Goal: Information Seeking & Learning: Find specific fact

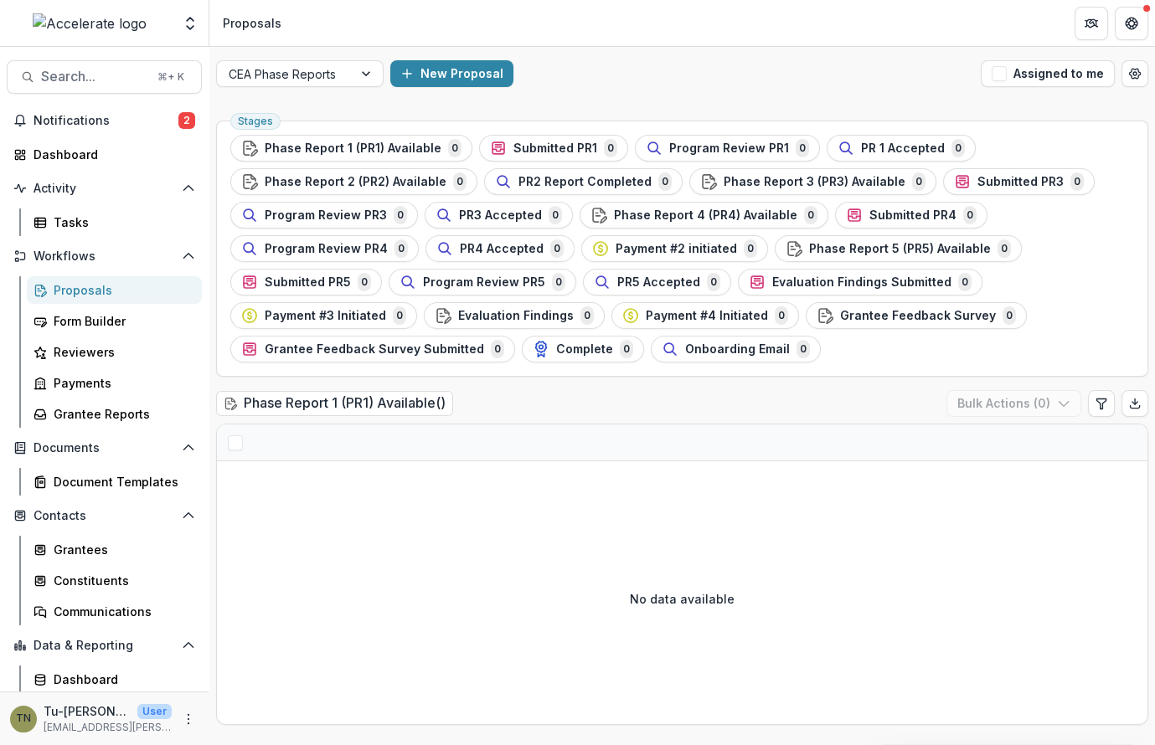
click at [434, 452] on div at bounding box center [682, 443] width 930 height 37
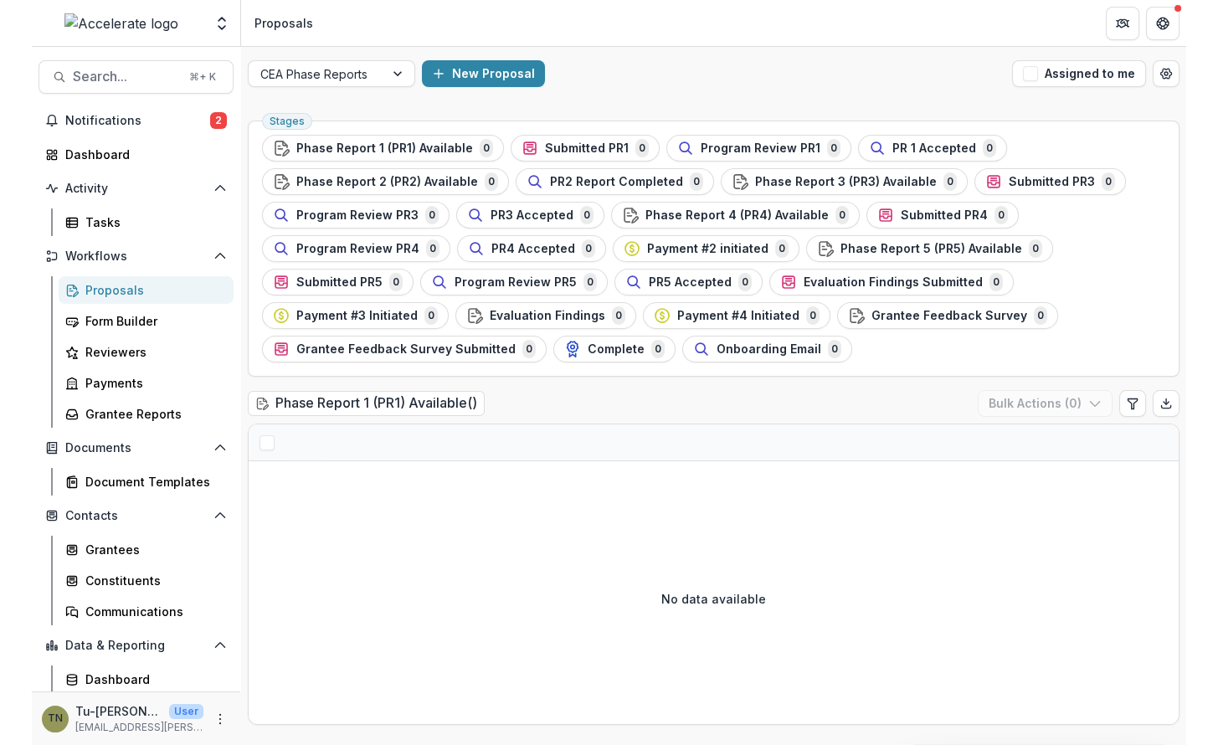
scroll to position [63, 0]
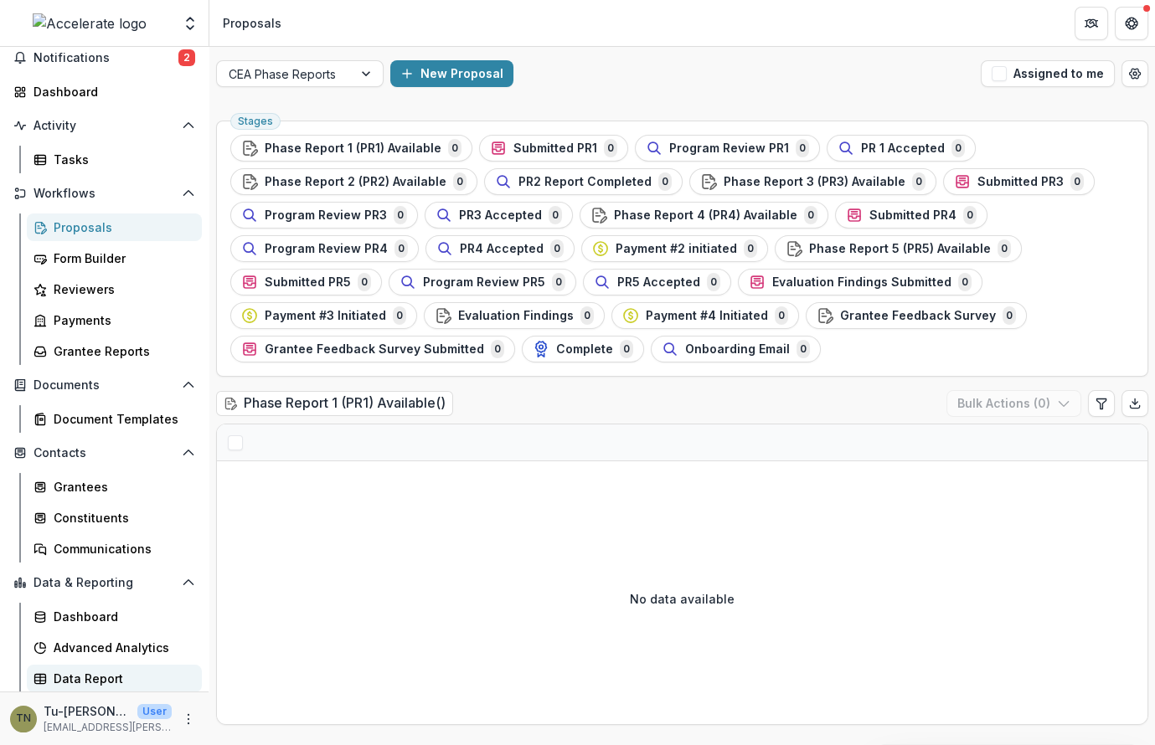
click at [75, 676] on div "Data Report" at bounding box center [121, 679] width 135 height 18
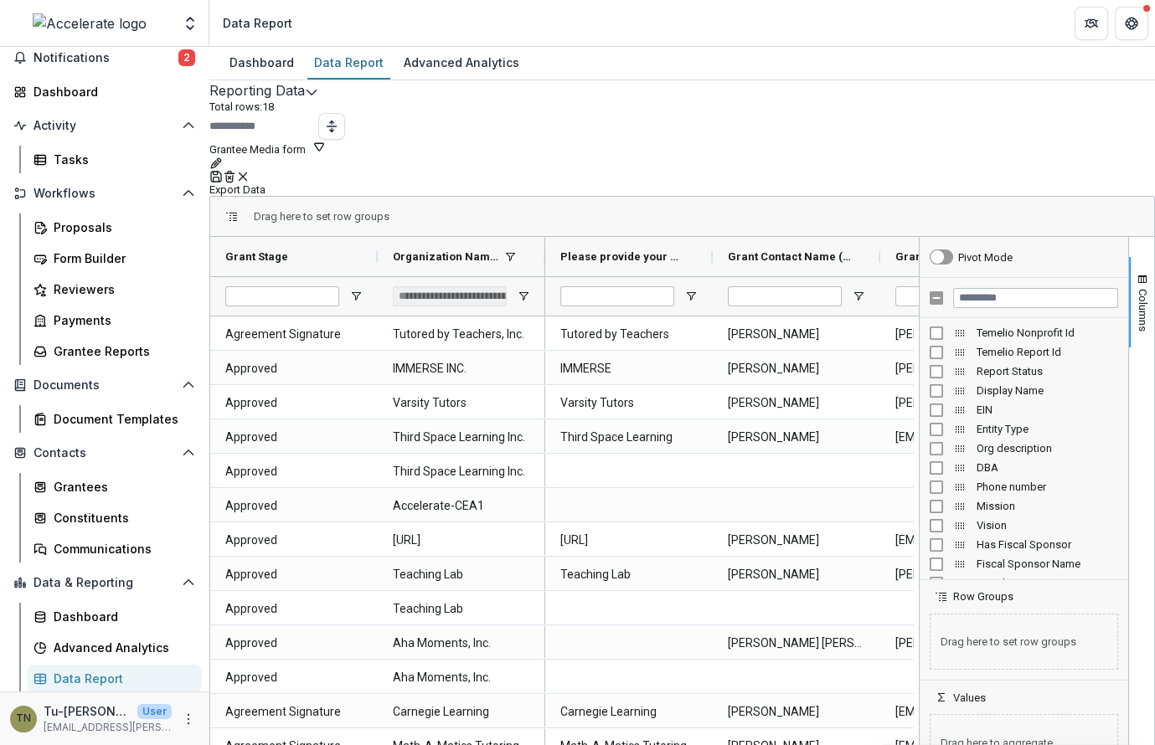
click at [316, 95] on polyline "Edit selected report" at bounding box center [310, 92] width 9 height 5
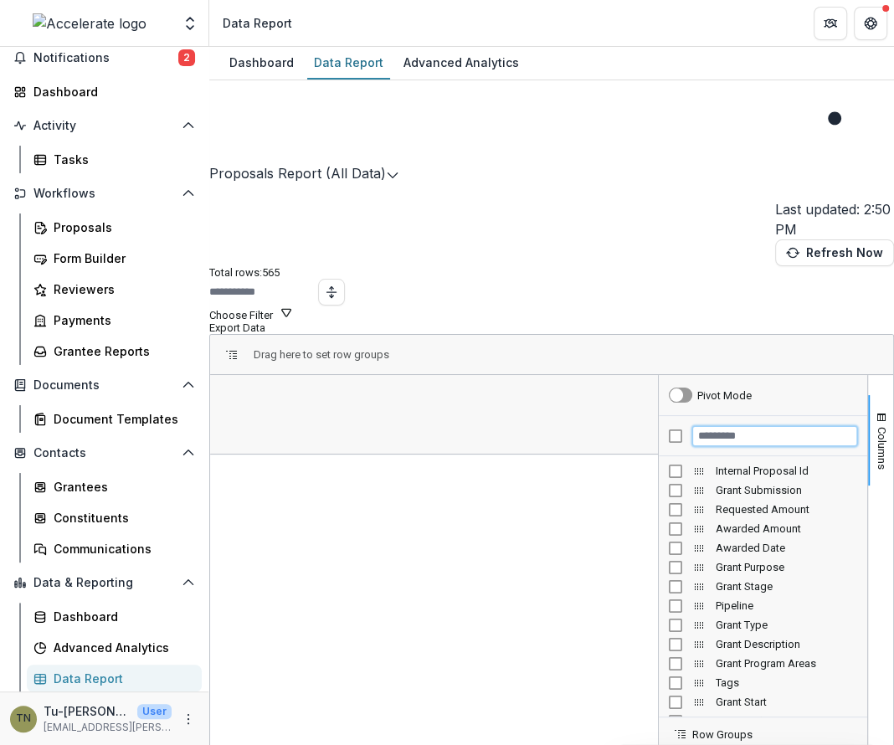
click at [697, 426] on input "Filter Columns Input" at bounding box center [774, 436] width 165 height 20
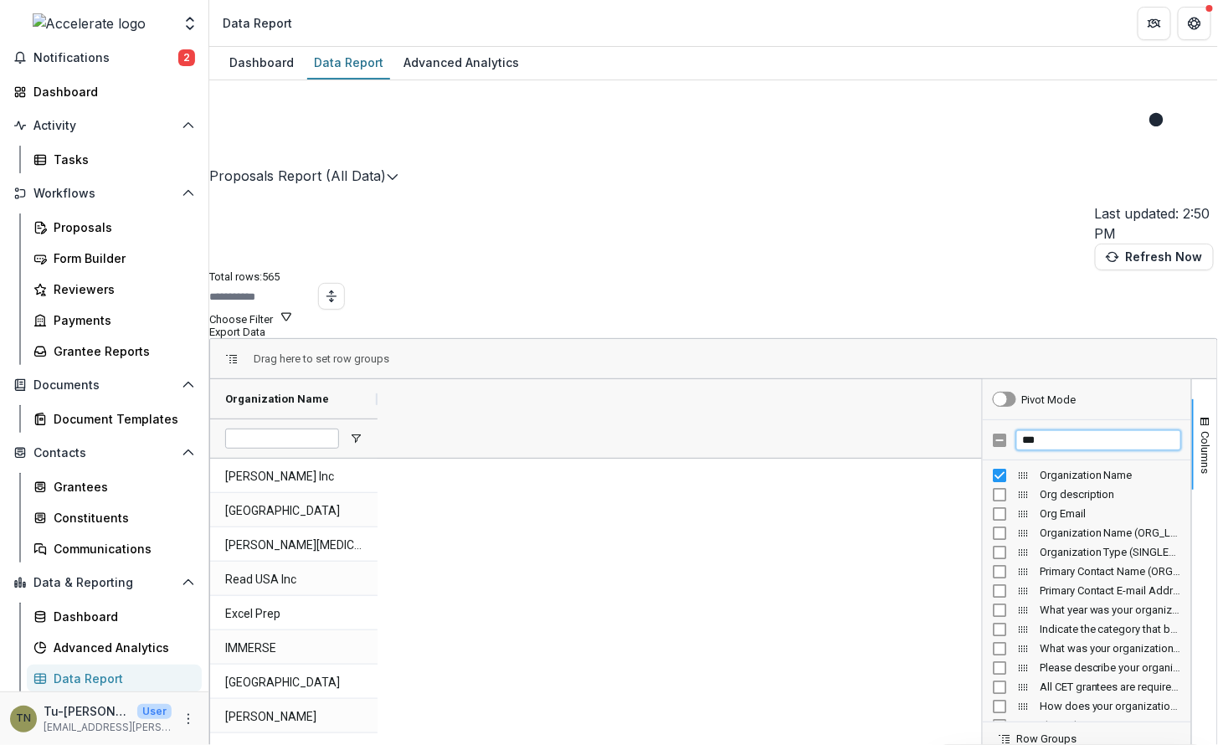
click at [1044, 430] on input "***" at bounding box center [1099, 440] width 165 height 20
type input "*"
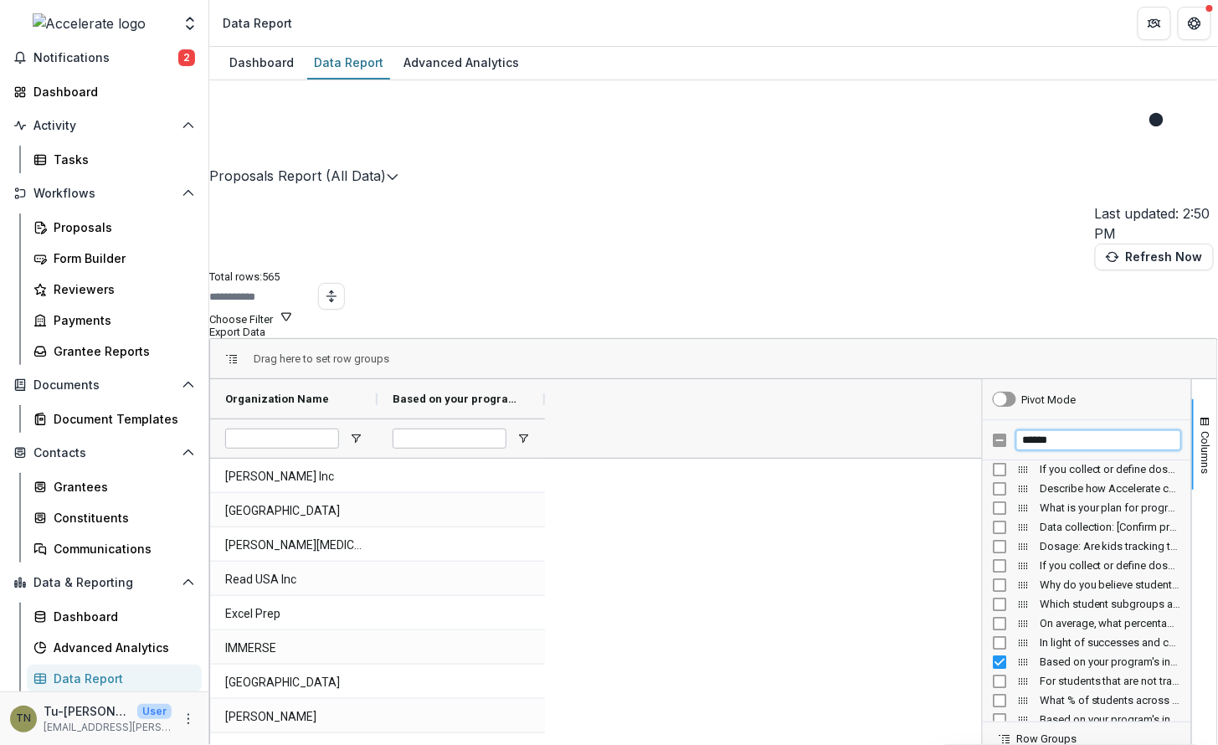
click at [1020, 430] on input "******" at bounding box center [1099, 440] width 165 height 20
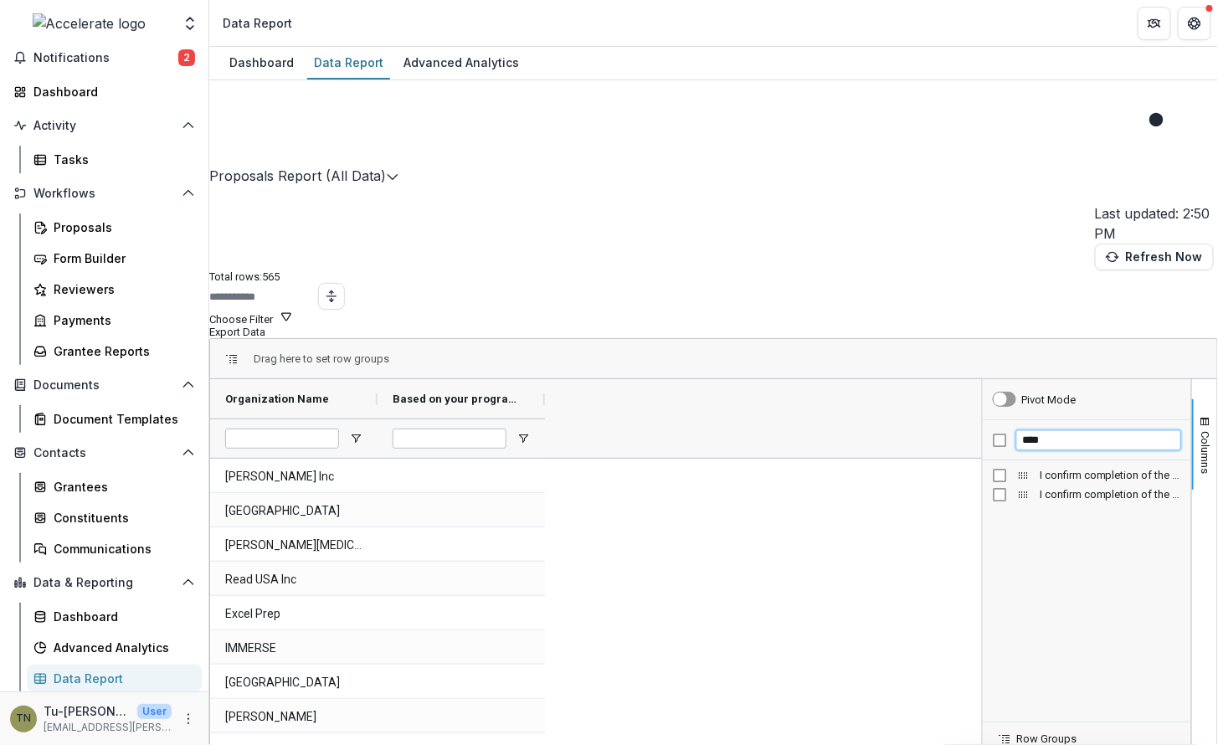
scroll to position [0, 0]
type input "*"
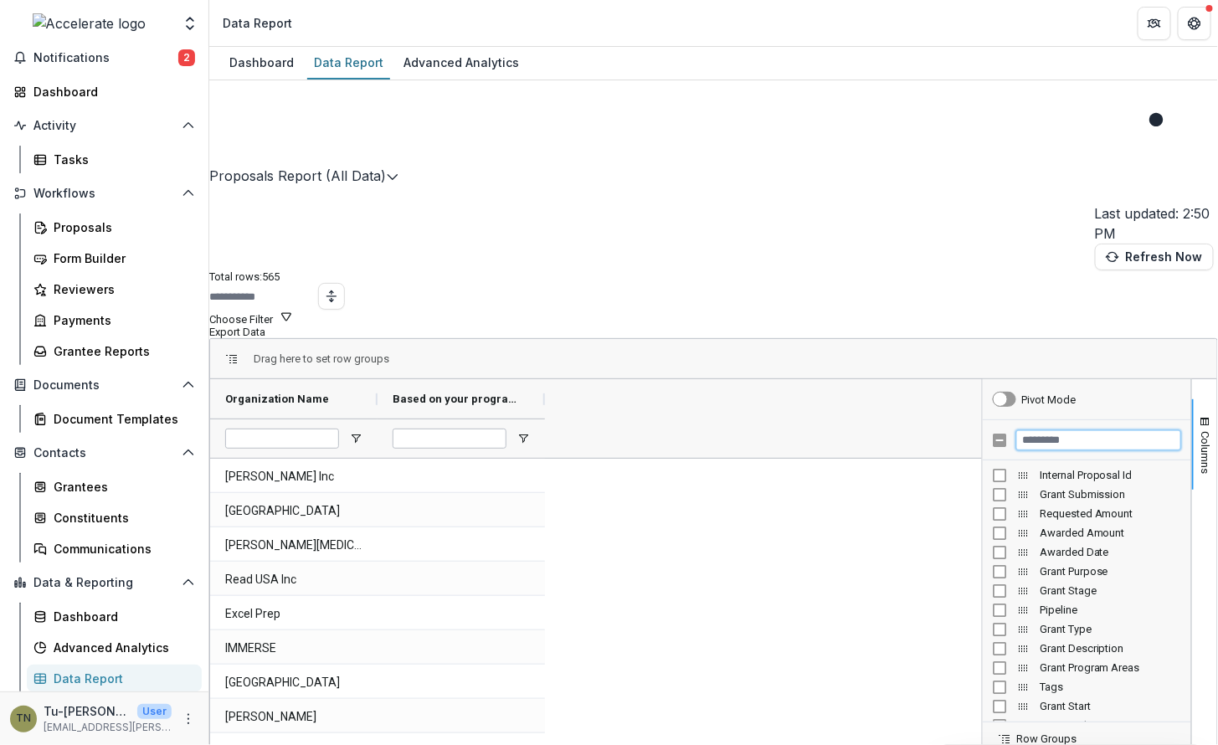
type input "*"
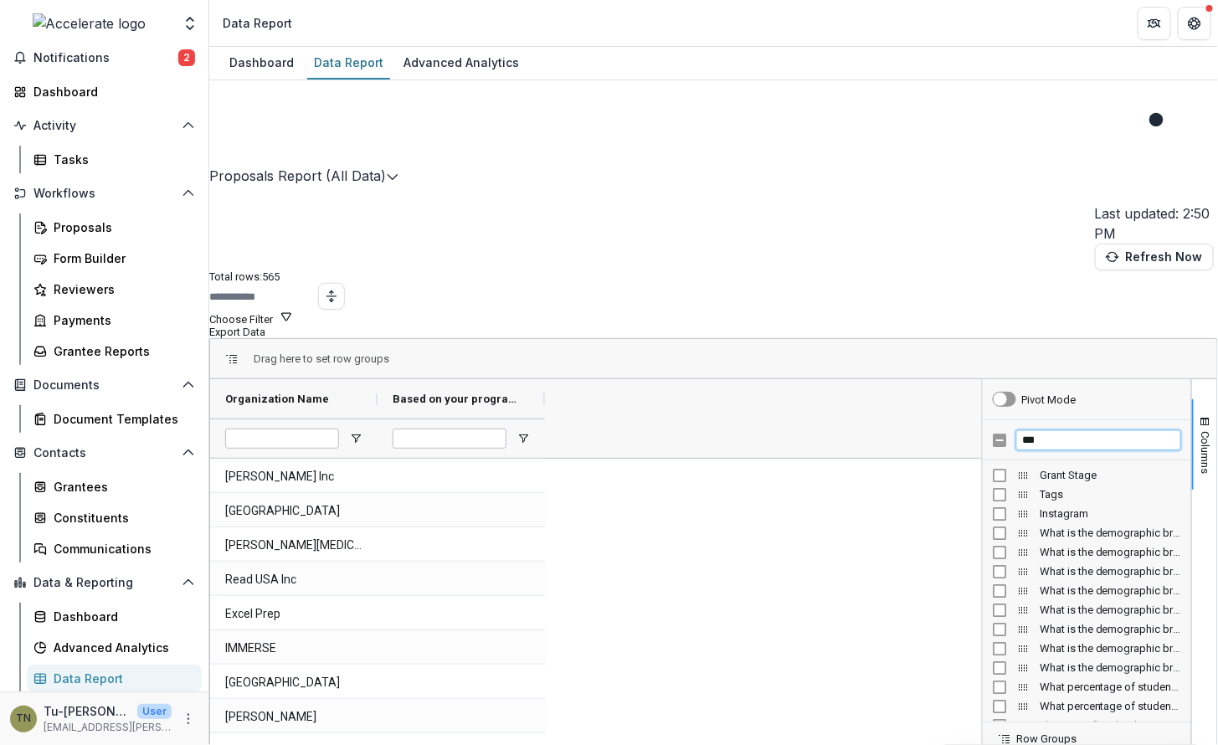
type input "***"
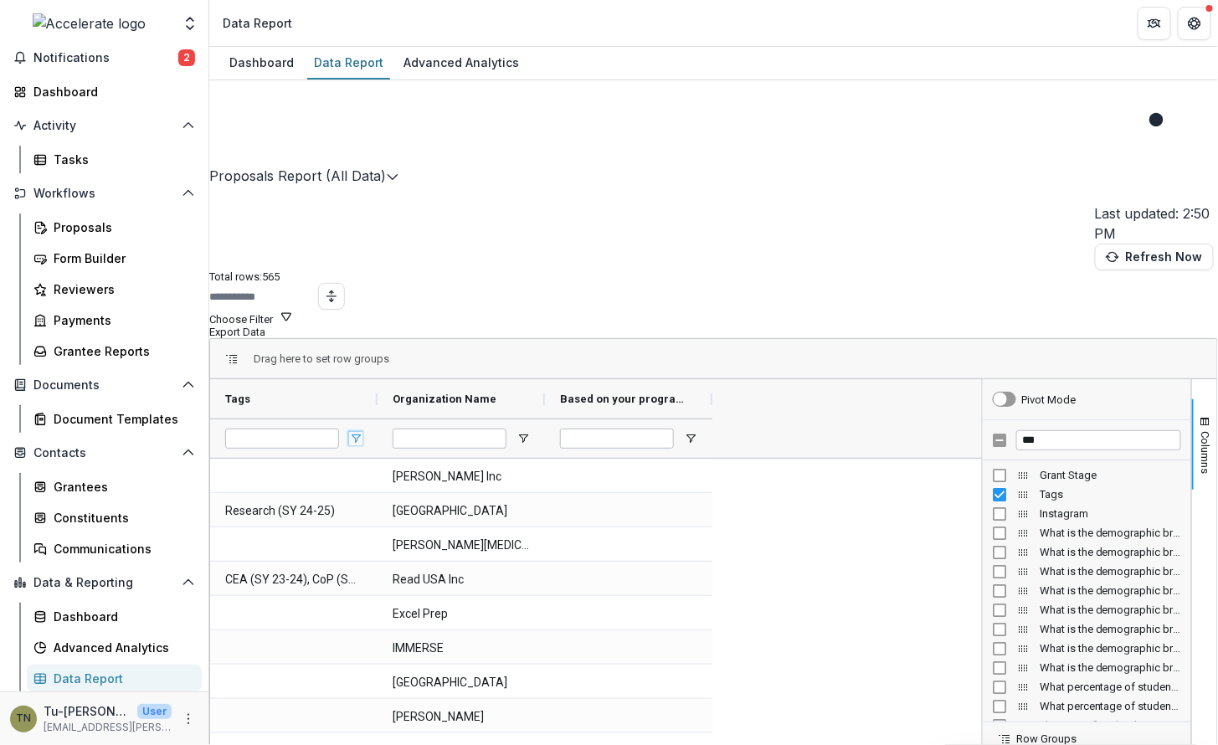
click at [363, 432] on span "Open Filter Menu" at bounding box center [355, 438] width 13 height 13
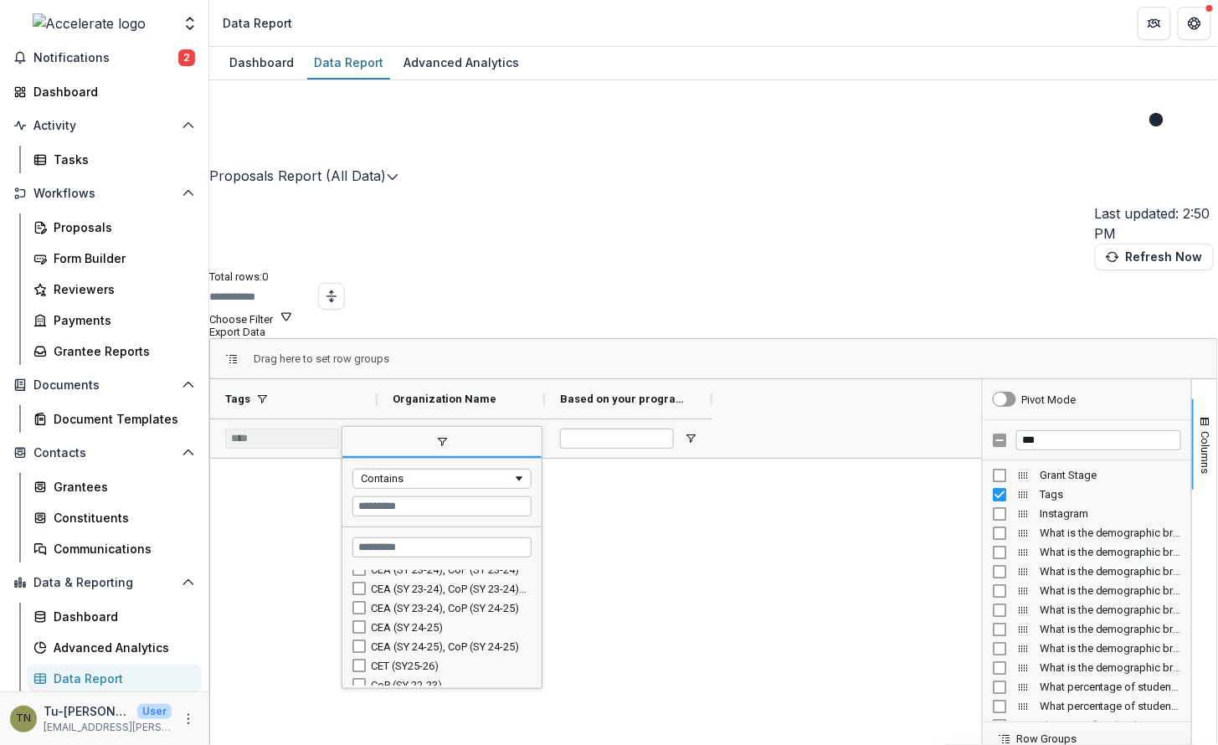
scroll to position [177, 0]
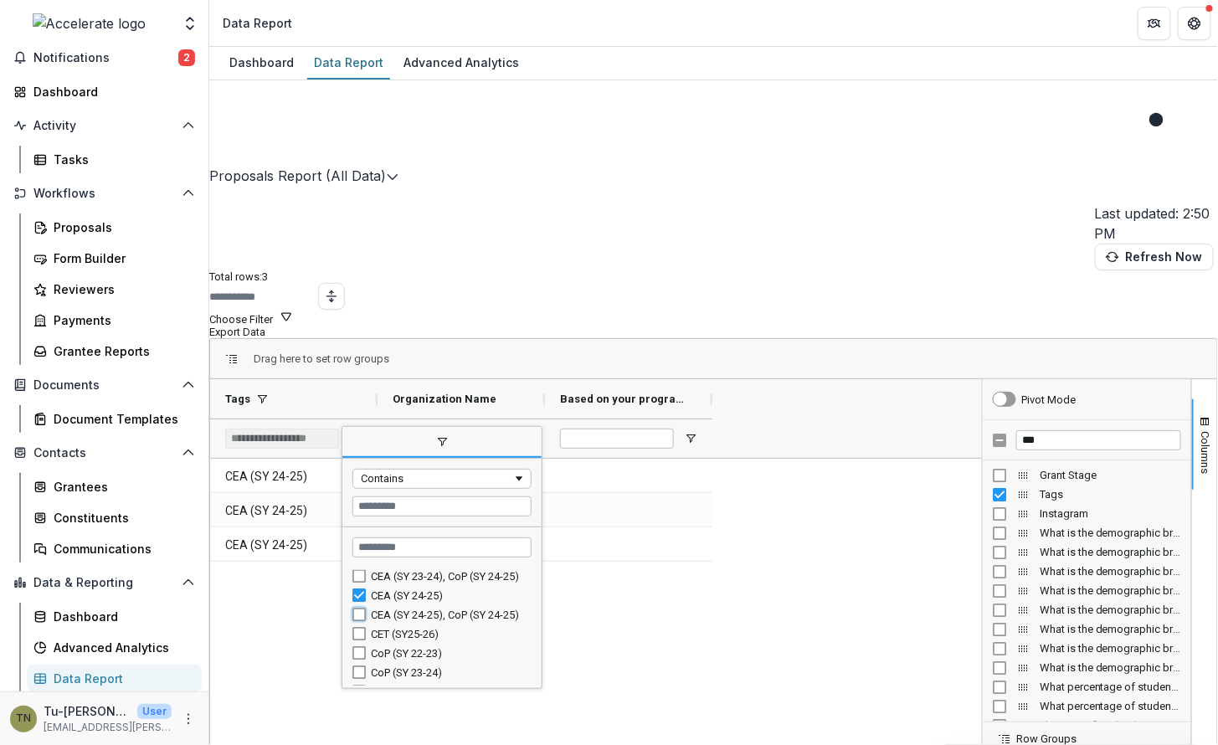
type input "**********"
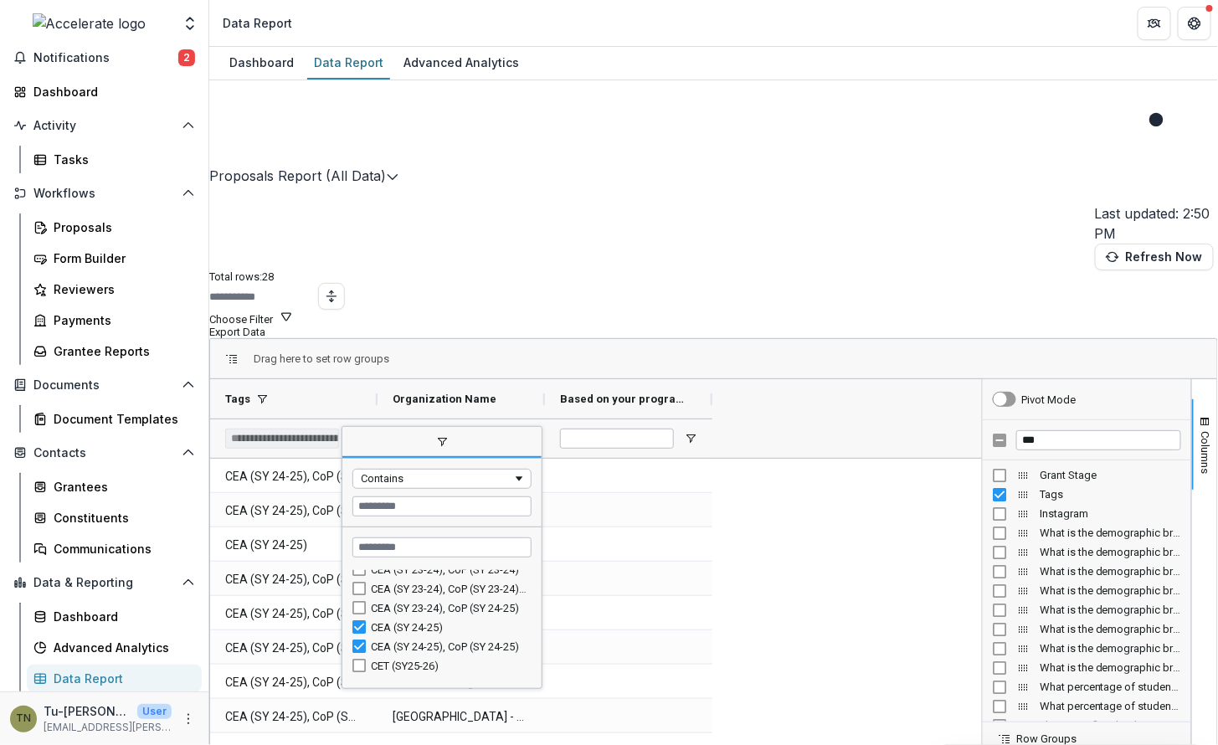
scroll to position [132, 0]
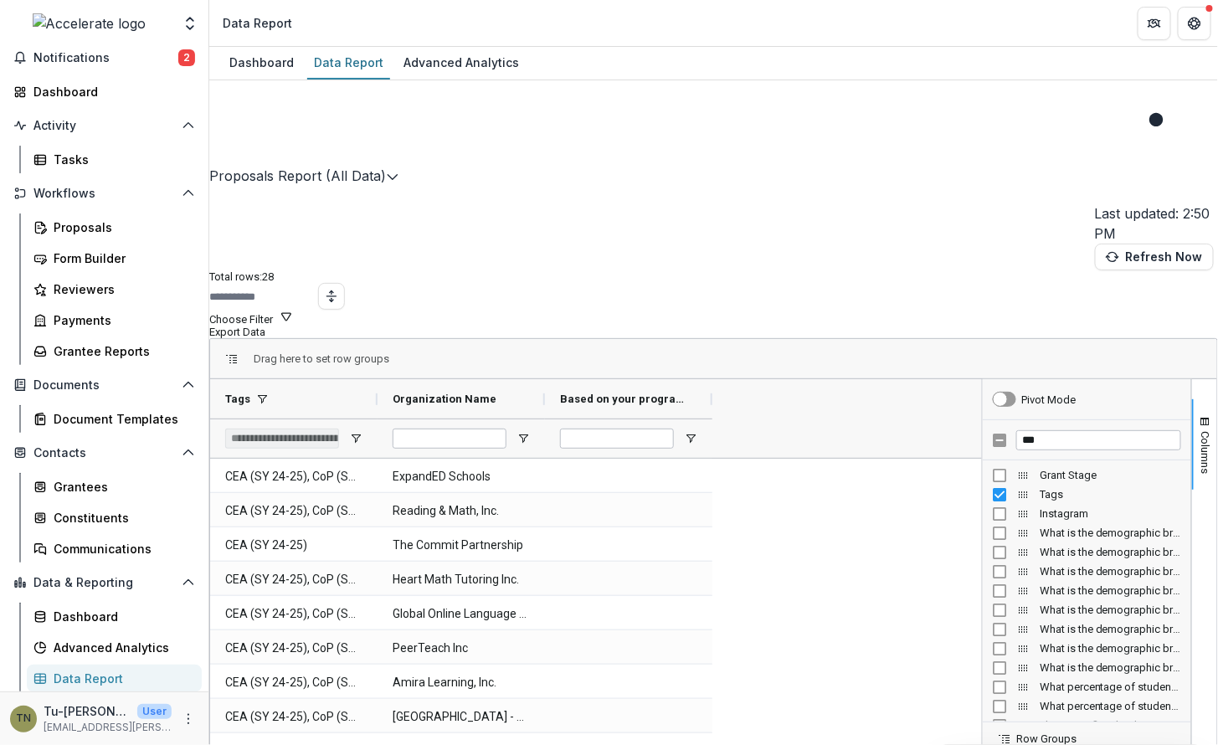
click at [791, 339] on div "Drag here to set row groups" at bounding box center [713, 359] width 1007 height 40
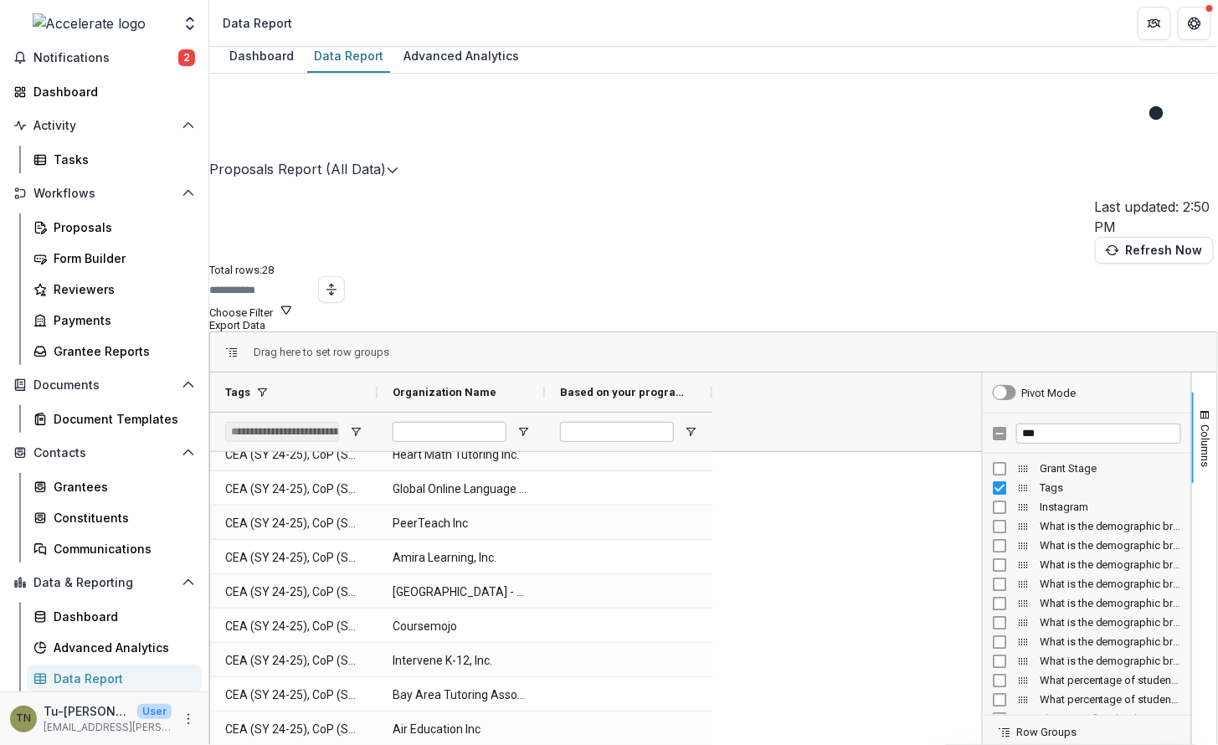
scroll to position [0, 0]
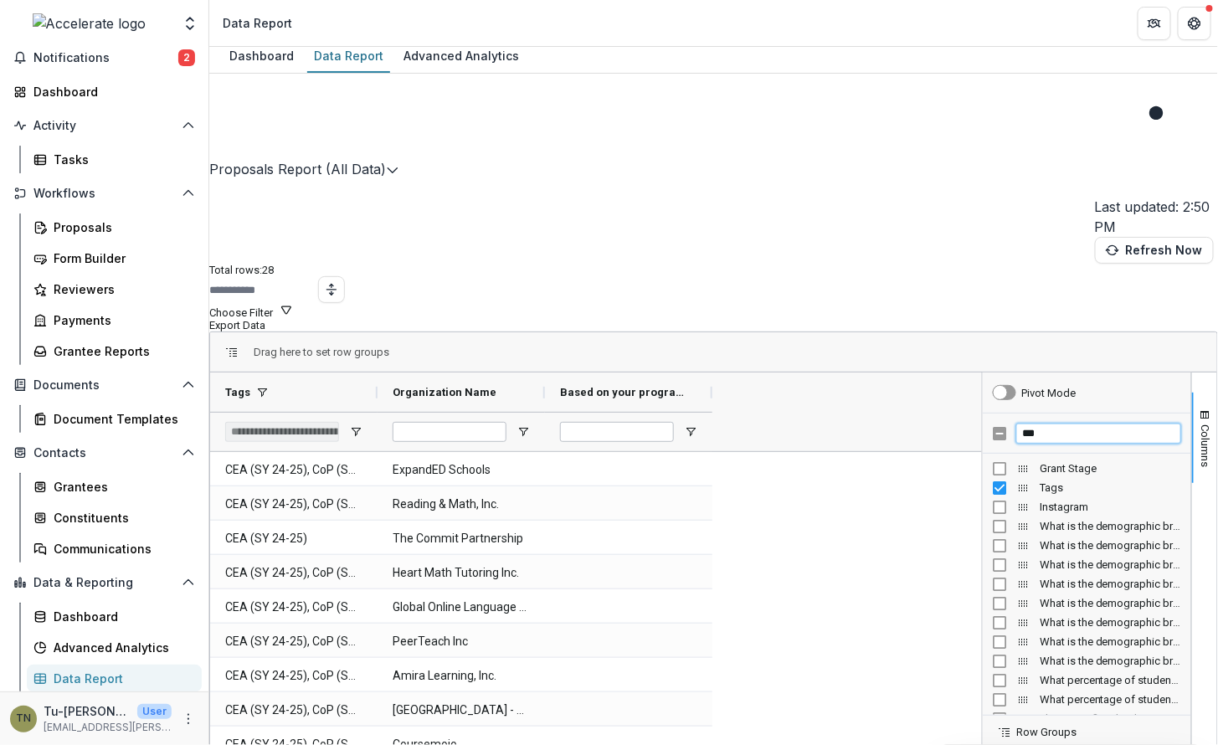
click at [1021, 424] on input "***" at bounding box center [1099, 434] width 165 height 20
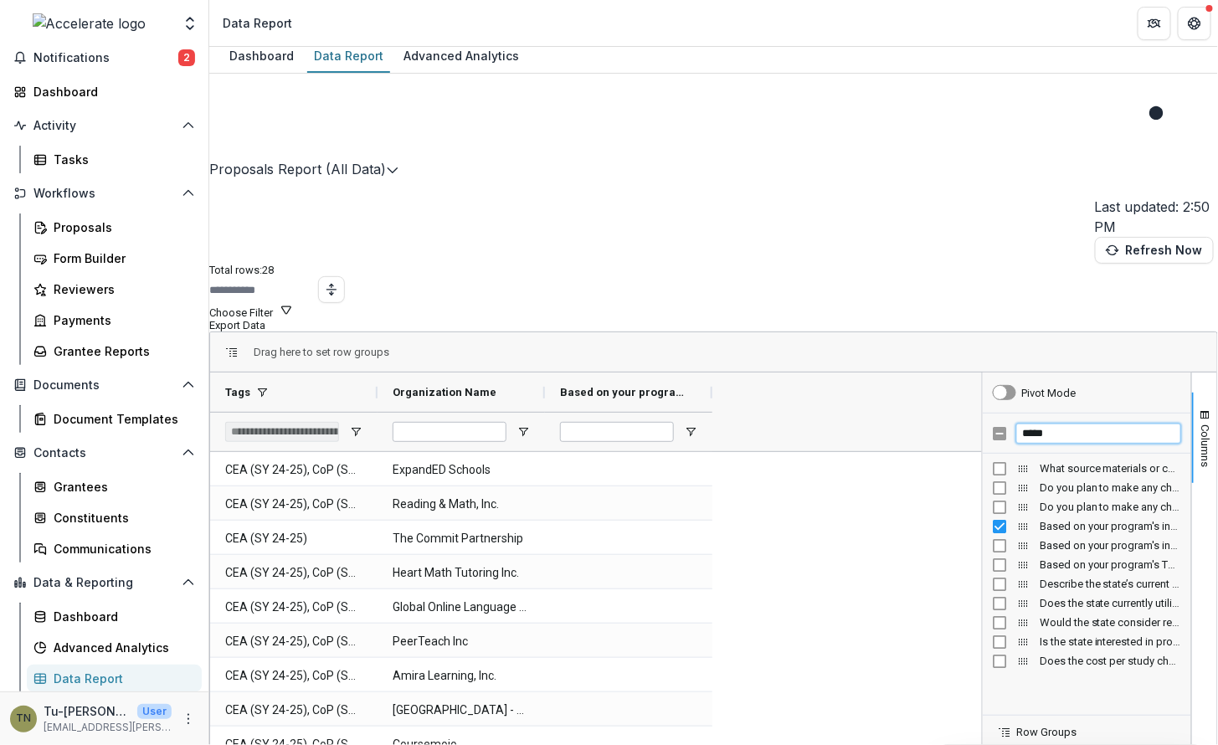
type input "*****"
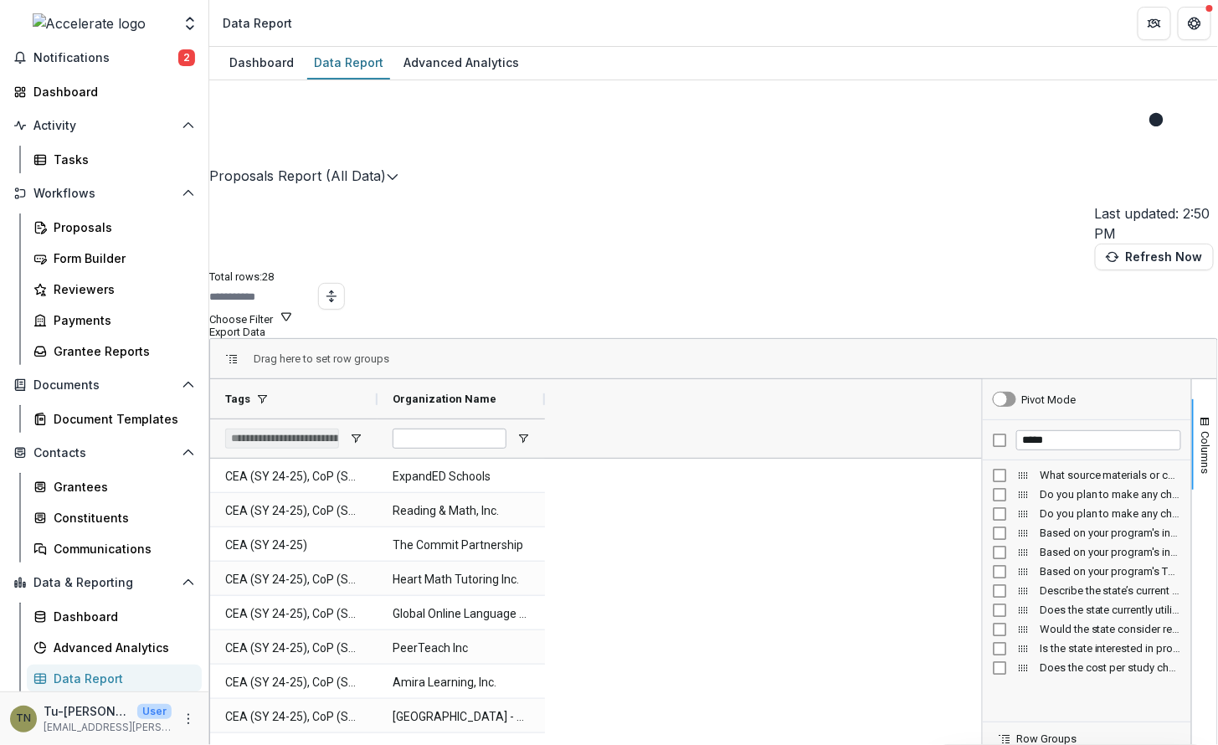
click at [861, 109] on div "Proposals Report (All Data) Last updated: 2:50 PM Refresh Now Total rows: 28 Ch…" at bounding box center [713, 468] width 1009 height 776
click at [399, 170] on icon "Edit selected report" at bounding box center [392, 176] width 13 height 13
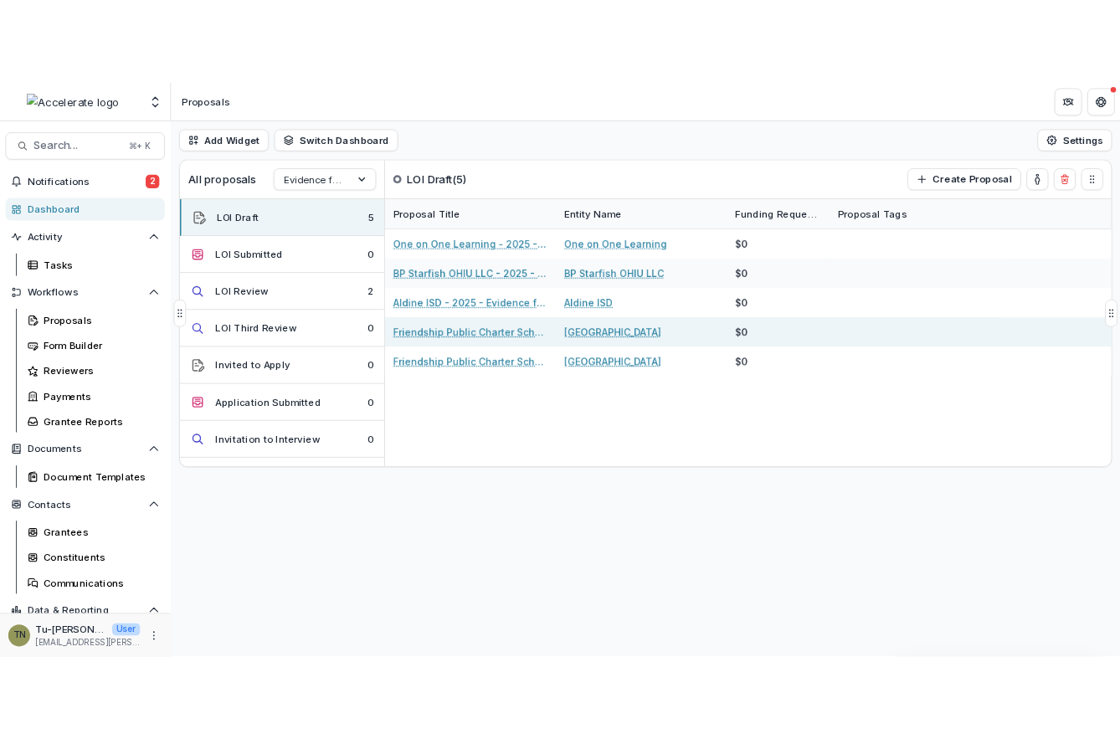
scroll to position [106, 0]
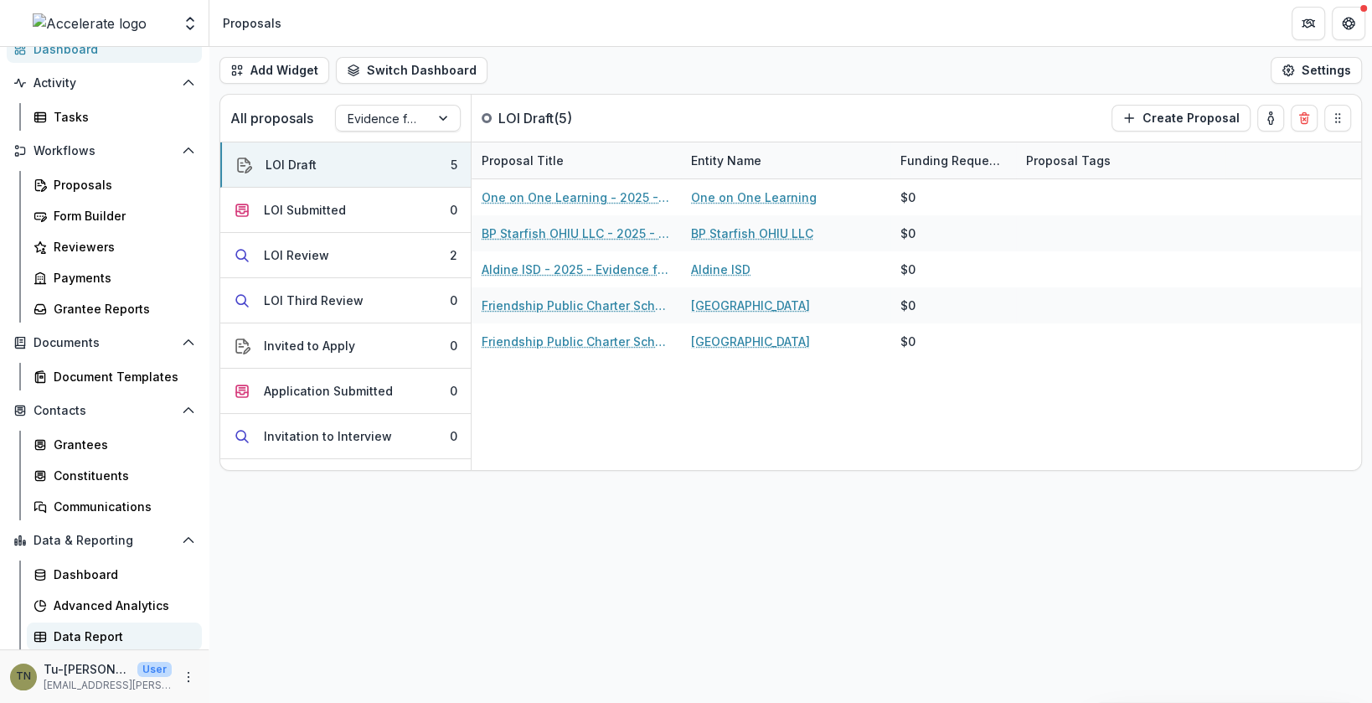
click at [77, 631] on div "Data Report" at bounding box center [121, 636] width 135 height 18
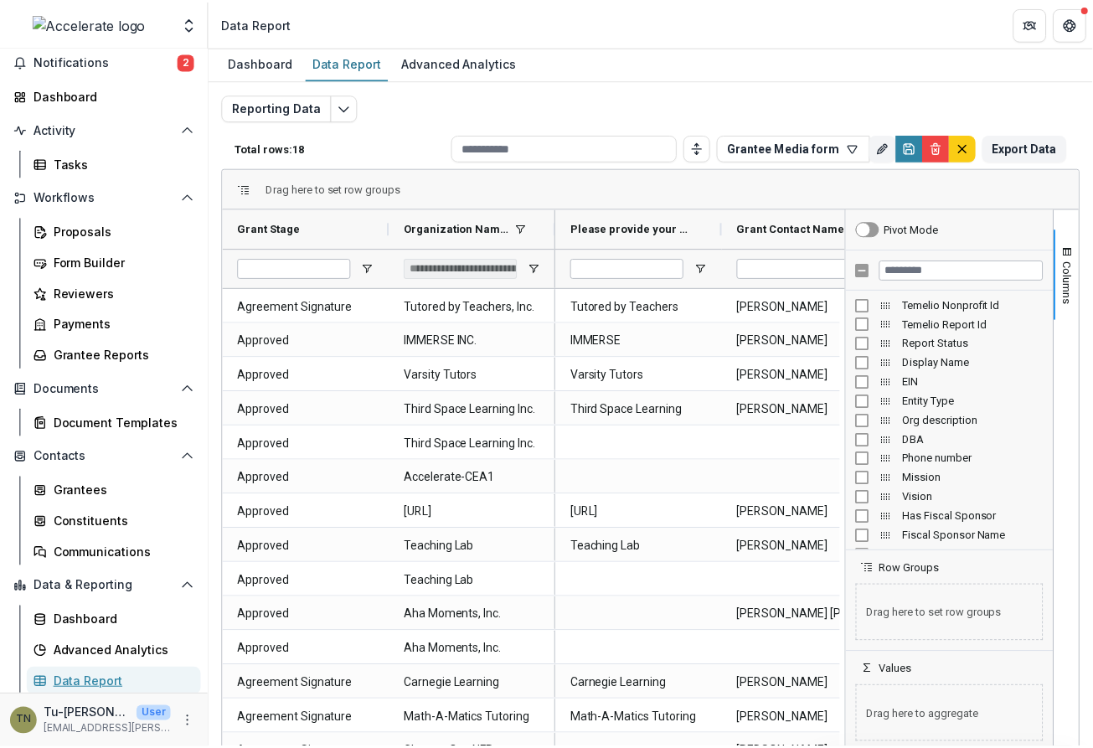
scroll to position [59, 0]
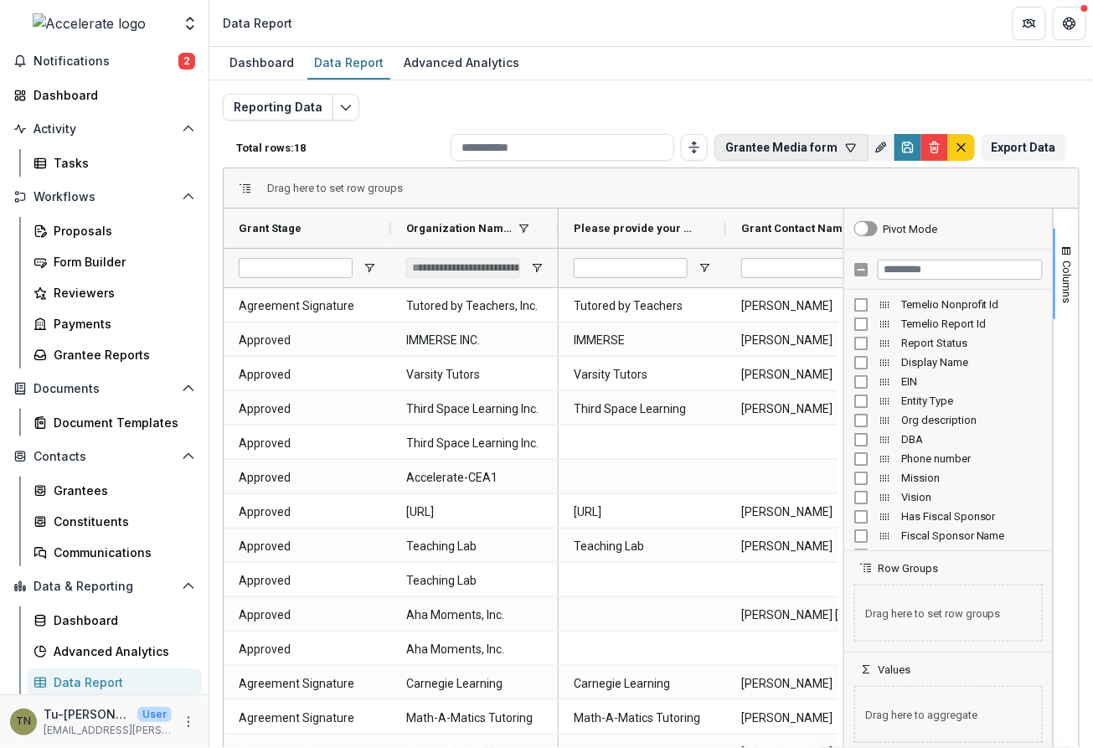
click at [844, 148] on icon "button" at bounding box center [850, 147] width 13 height 13
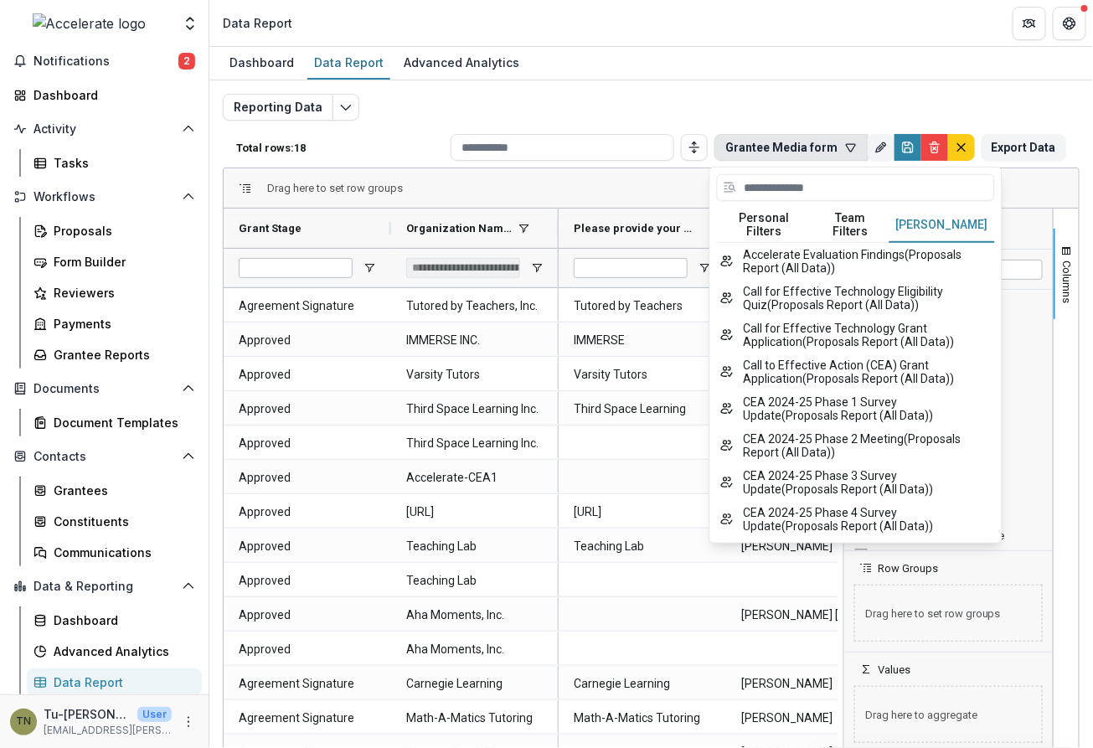
click at [930, 219] on button "[PERSON_NAME]" at bounding box center [942, 225] width 106 height 35
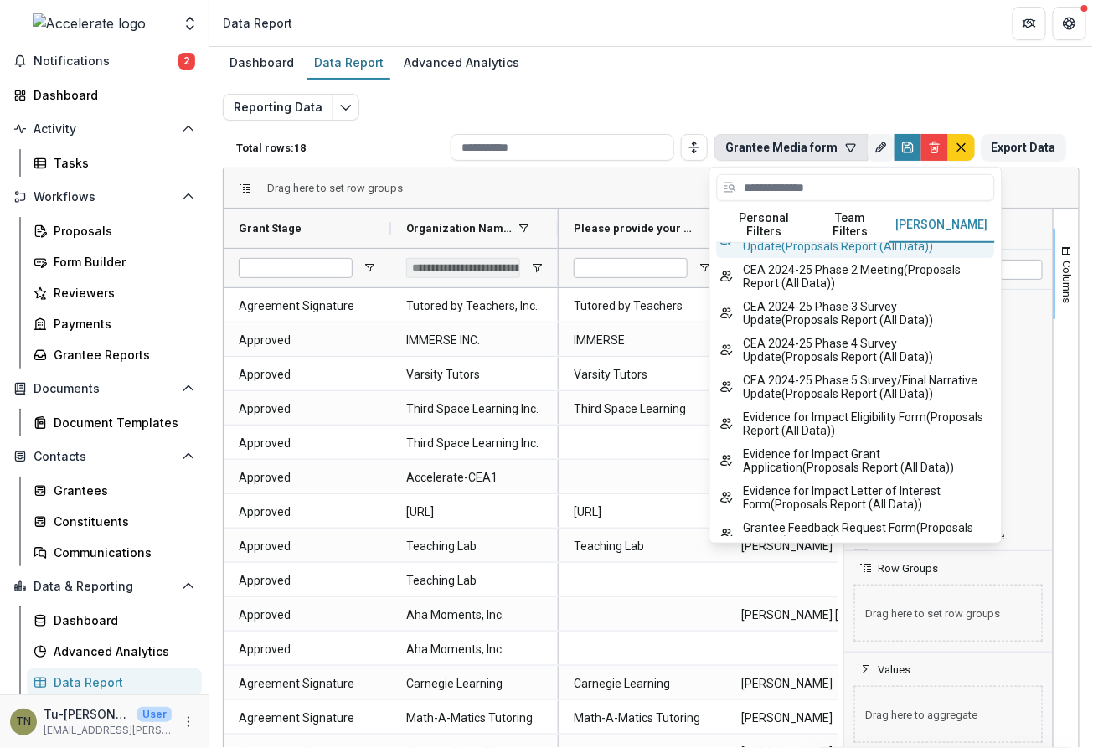
scroll to position [171, 0]
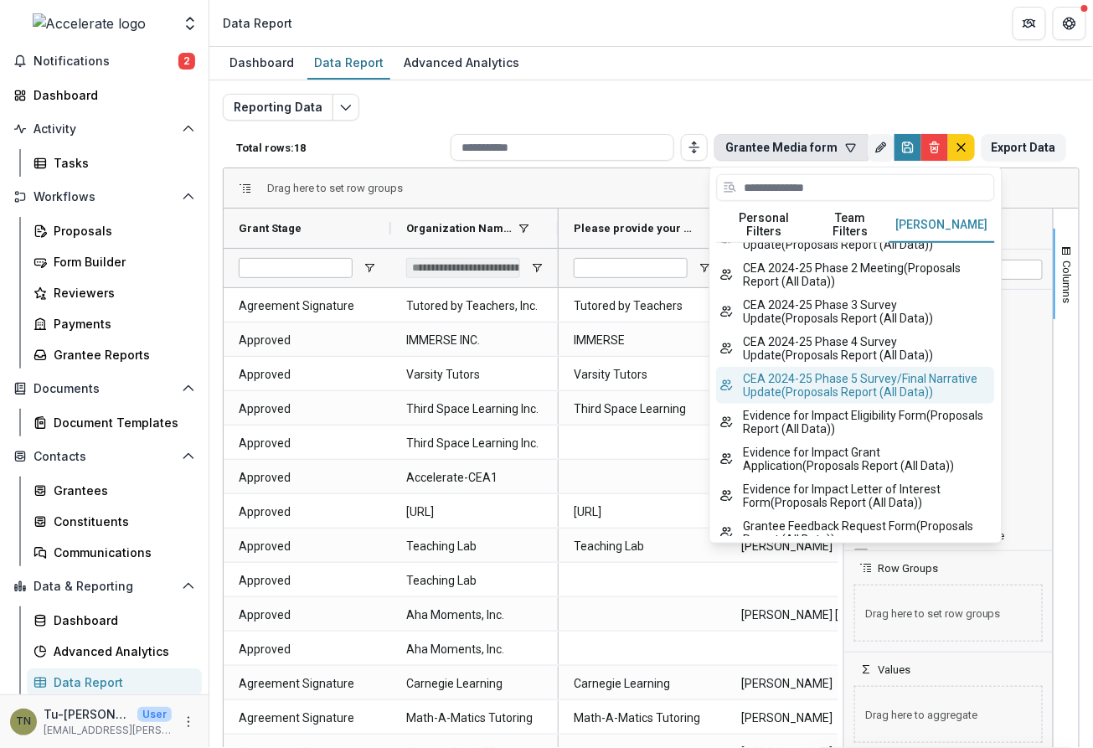
click at [889, 373] on button "CEA 2024-25 Phase 5 Survey/Final Narrative Update ( Proposals Report (All Data)…" at bounding box center [856, 385] width 278 height 37
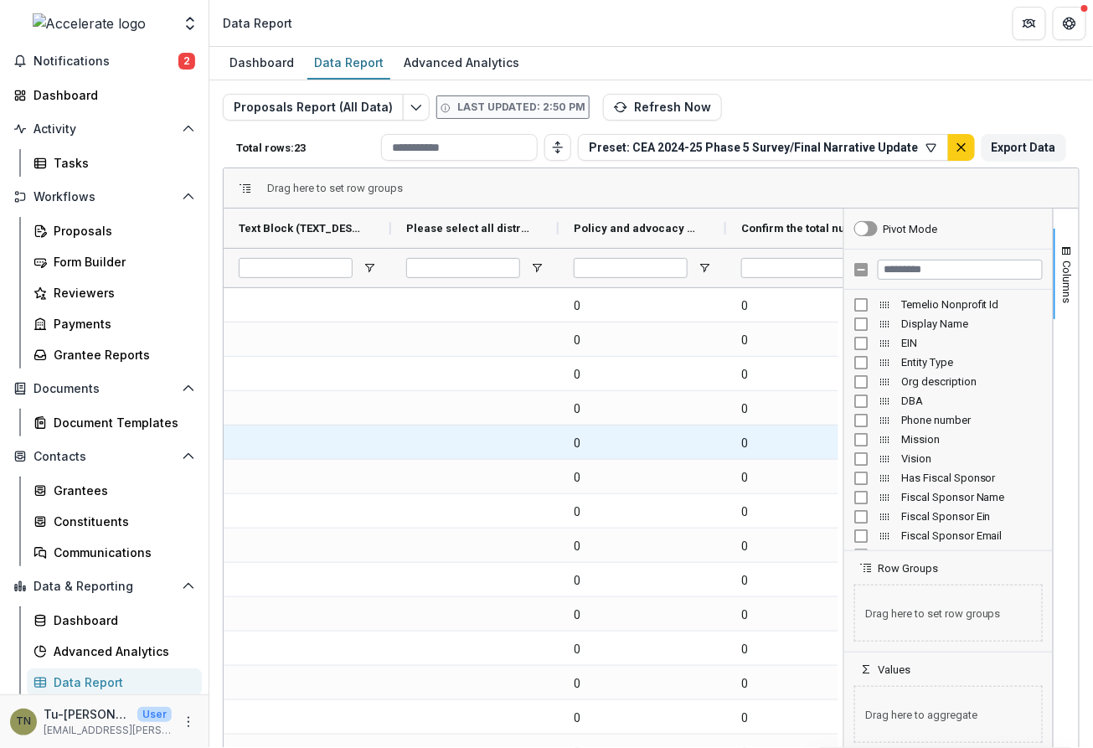
scroll to position [0, 521]
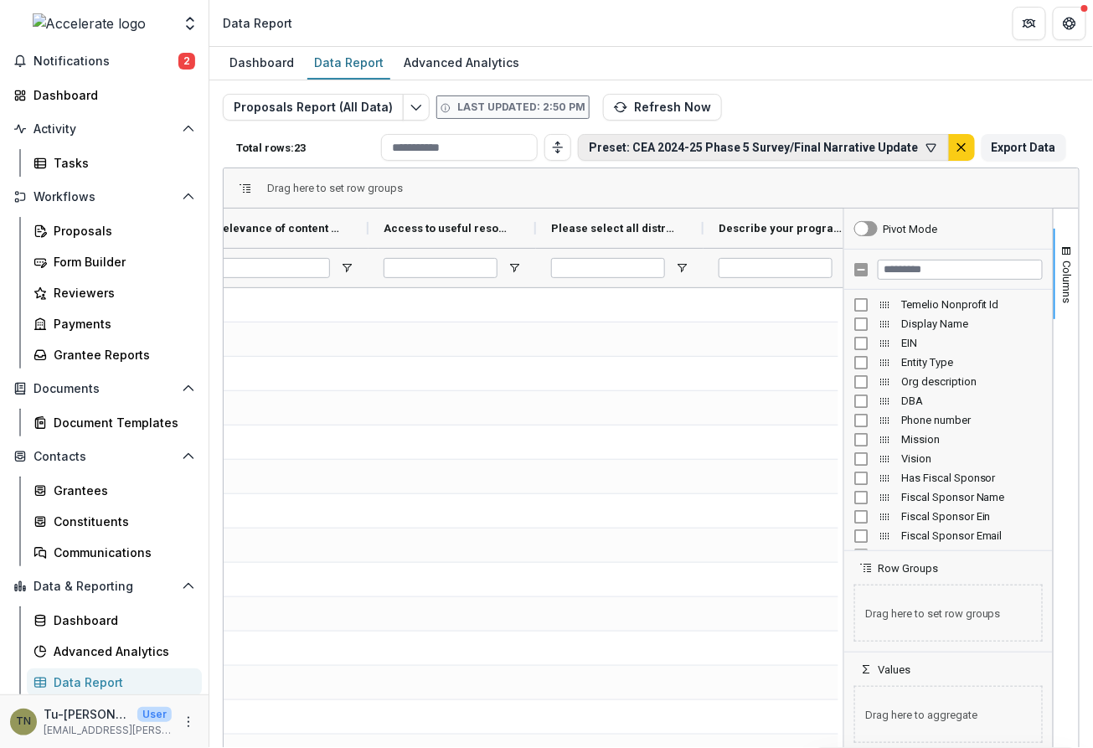
click at [917, 147] on button "Preset: CEA 2024-25 Phase 5 Survey/Final Narrative Update" at bounding box center [763, 147] width 371 height 27
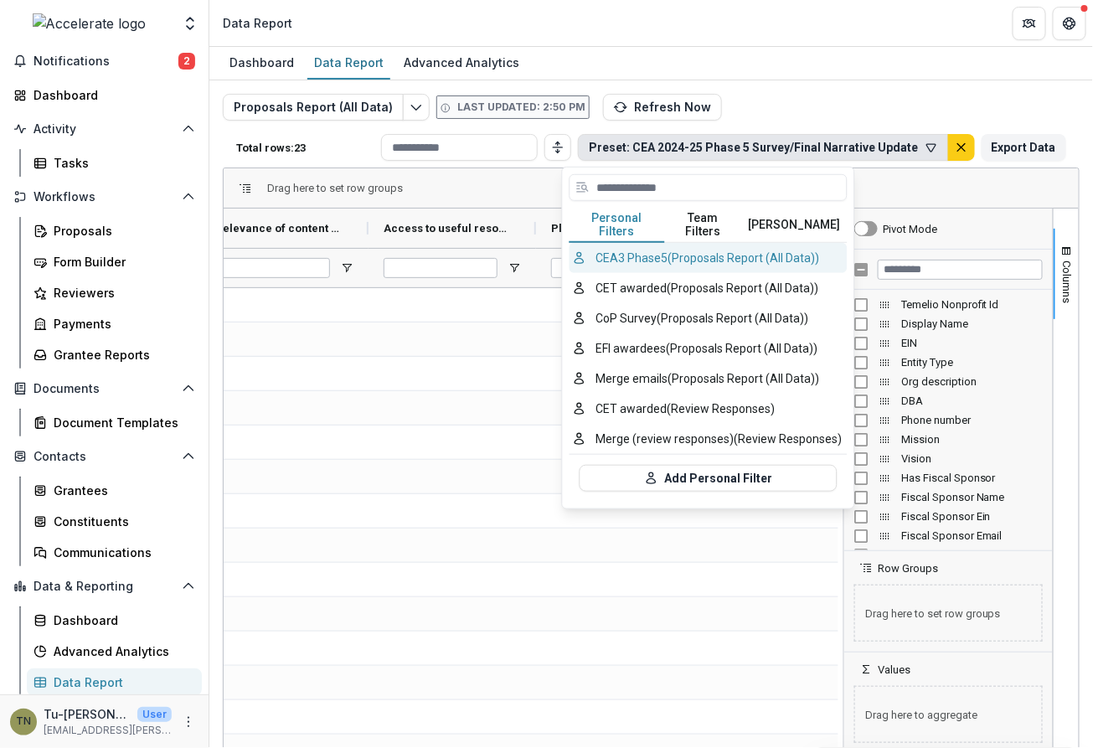
click at [741, 245] on button "CEA3 Phase5 (Proposals Report (All Data))" at bounding box center [708, 258] width 278 height 30
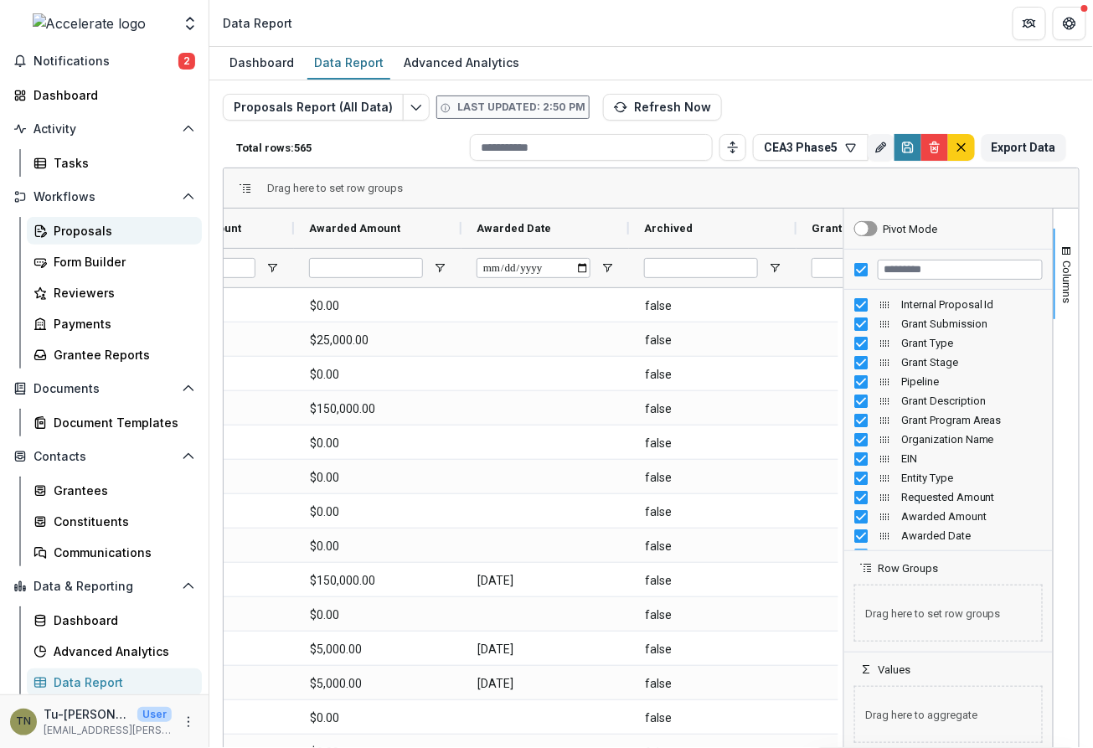
click at [74, 225] on div "Proposals" at bounding box center [121, 231] width 135 height 18
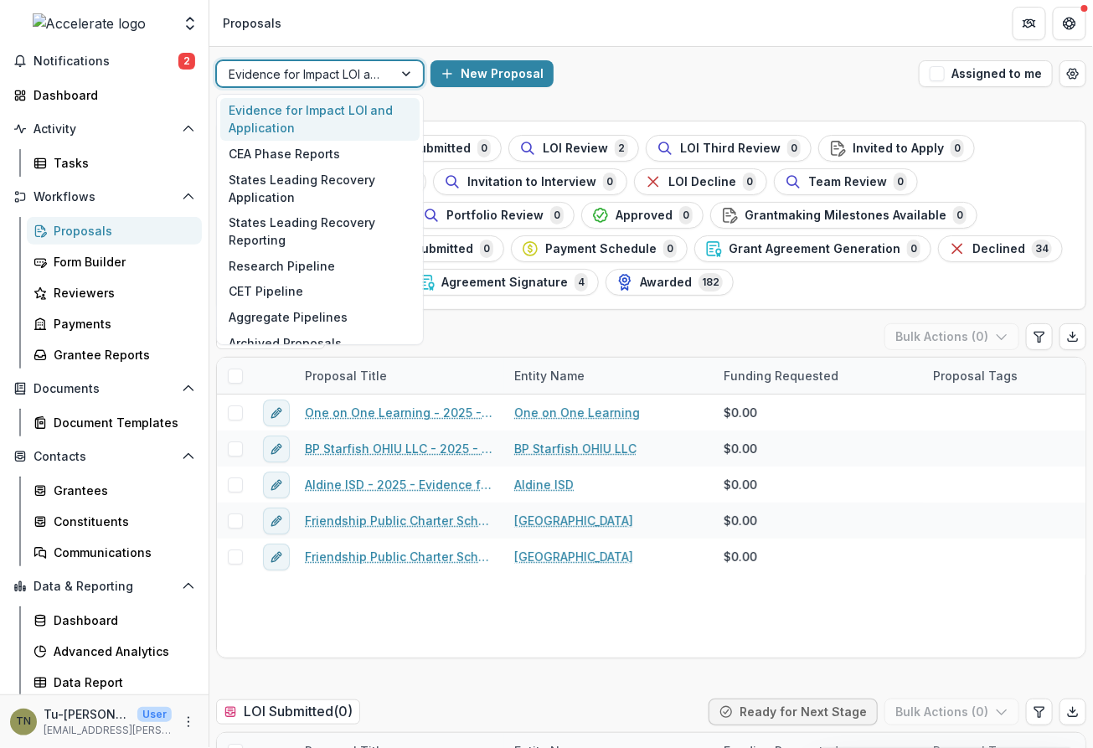
click at [404, 72] on div at bounding box center [408, 73] width 30 height 25
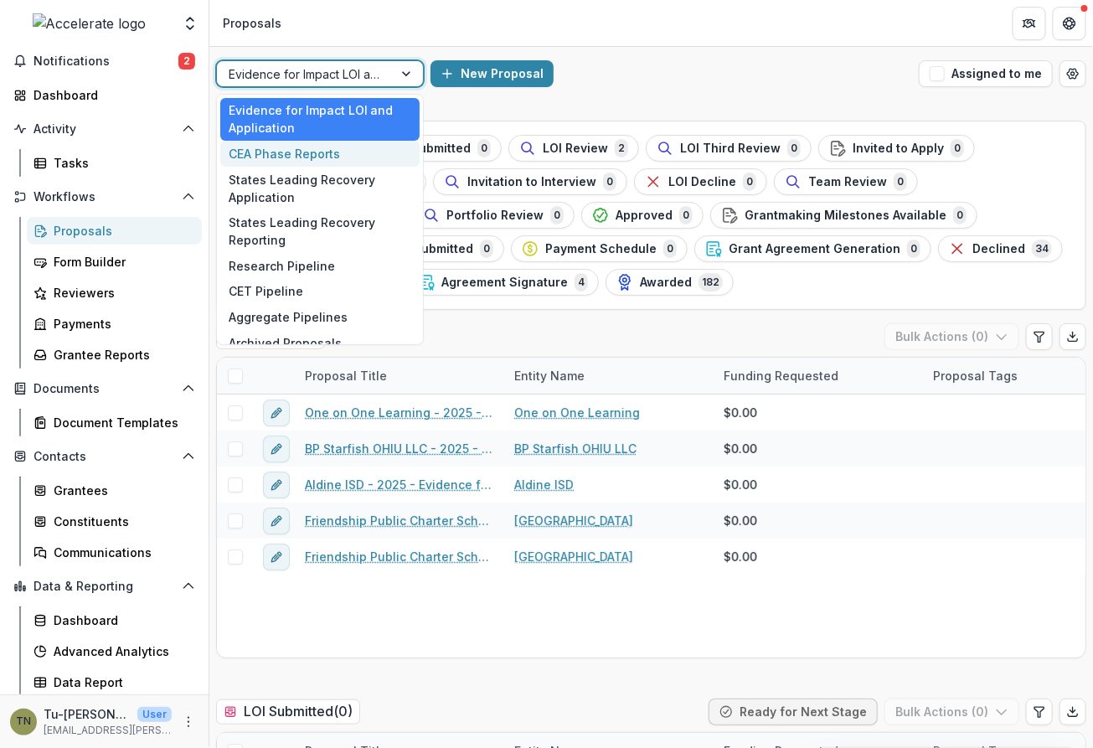
click at [324, 153] on div "CEA Phase Reports" at bounding box center [319, 154] width 199 height 26
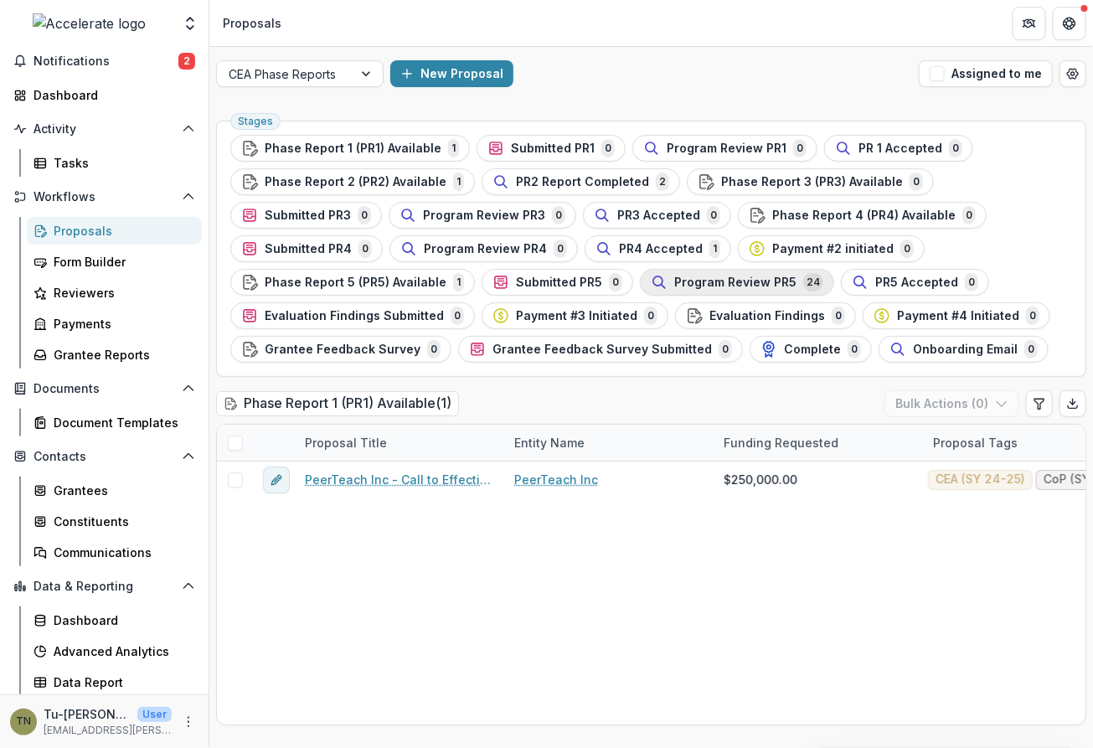
click at [674, 276] on span "Program Review PR5" at bounding box center [735, 282] width 122 height 14
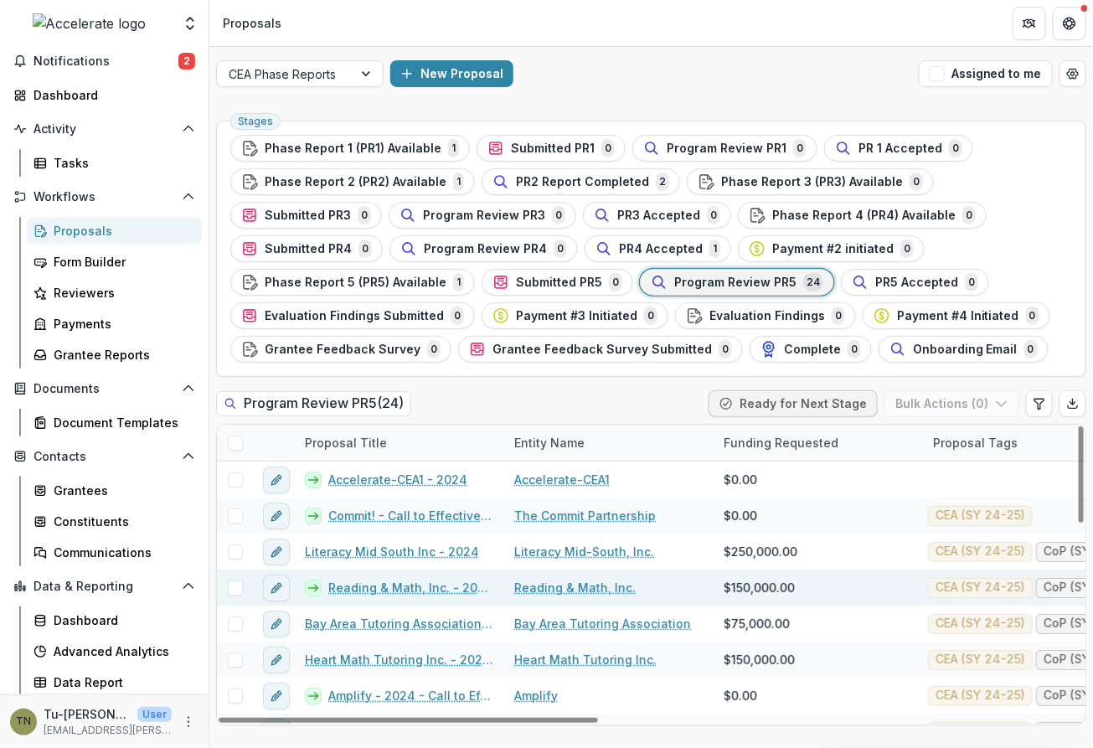
click at [440, 584] on link "Reading & Math, Inc. - 2024 - Call to Effective Action - 1" at bounding box center [411, 588] width 166 height 18
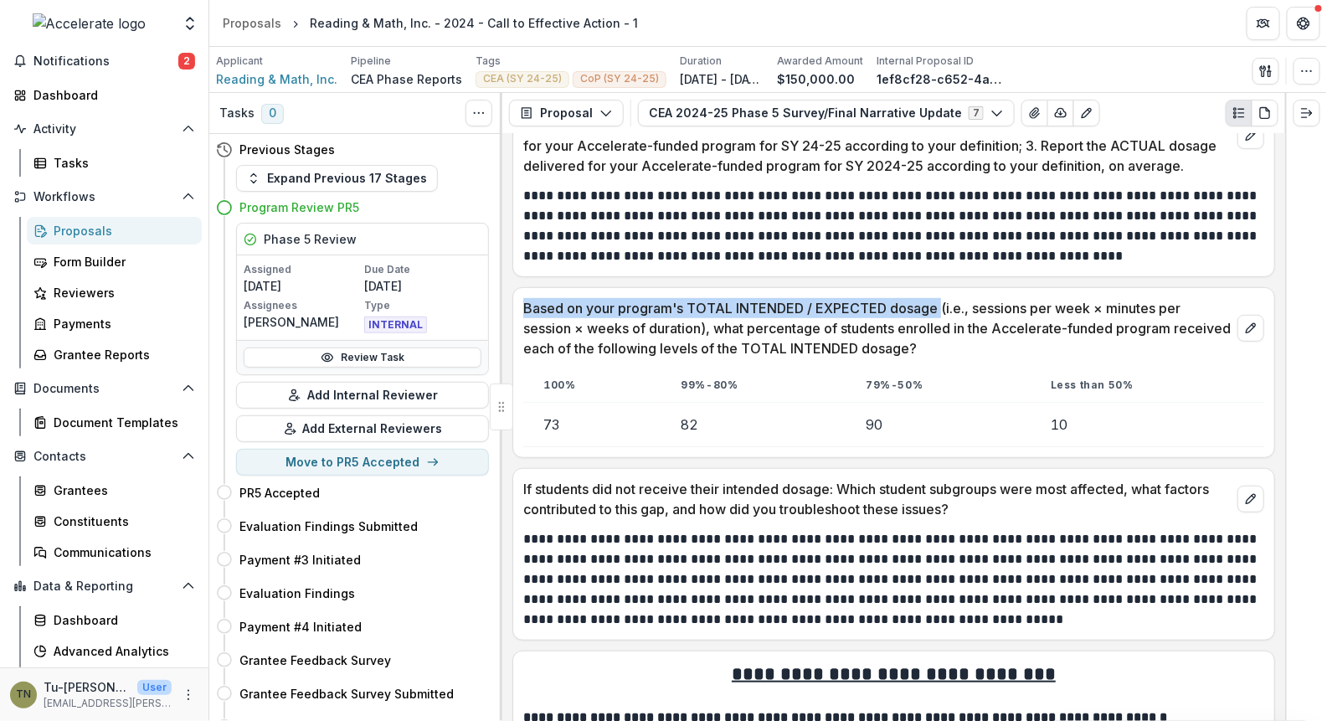
drag, startPoint x: 523, startPoint y: 286, endPoint x: 939, endPoint y: 285, distance: 415.3
click at [939, 298] on p "Based on your program's TOTAL INTENDED / EXPECTED dosage (i.e., sessions per we…" at bounding box center [877, 328] width 708 height 60
copy p "Based on your program's TOTAL INTENDED / EXPECTED dosage"
click at [574, 403] on td "73" at bounding box center [591, 425] width 137 height 44
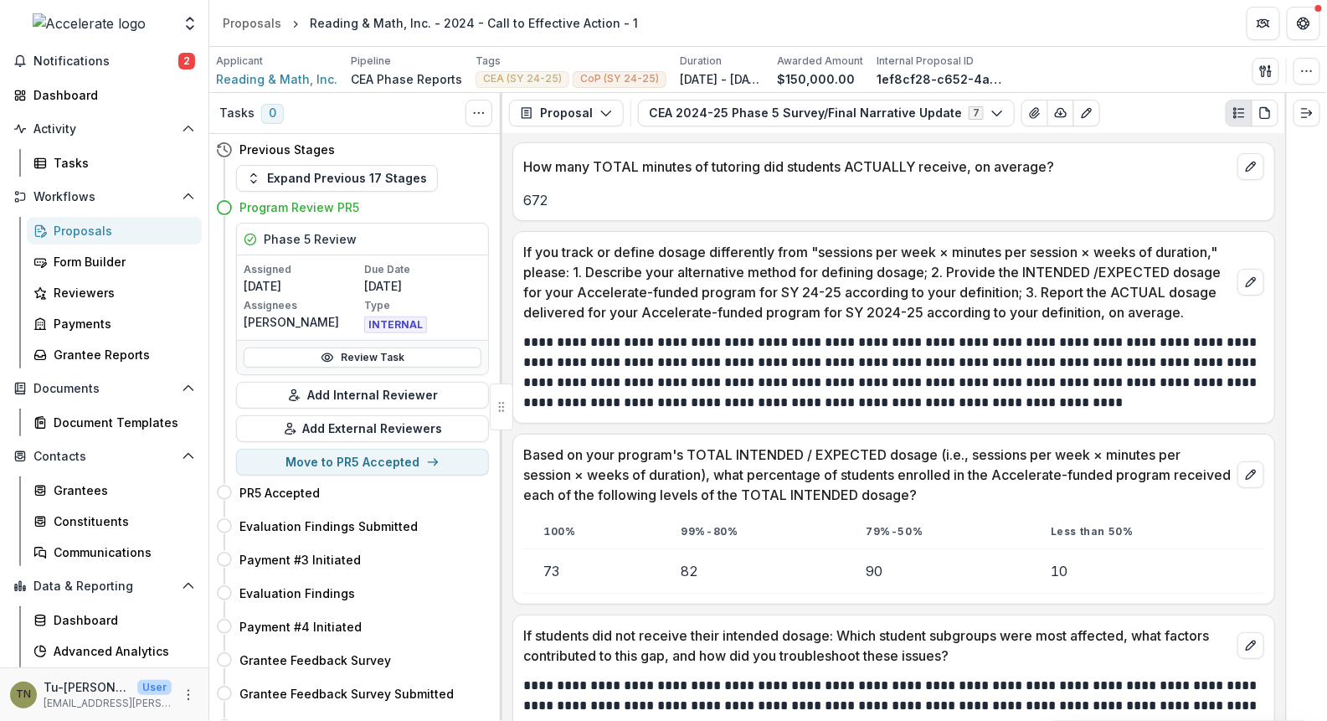
scroll to position [2526, 0]
